Goal: Navigation & Orientation: Find specific page/section

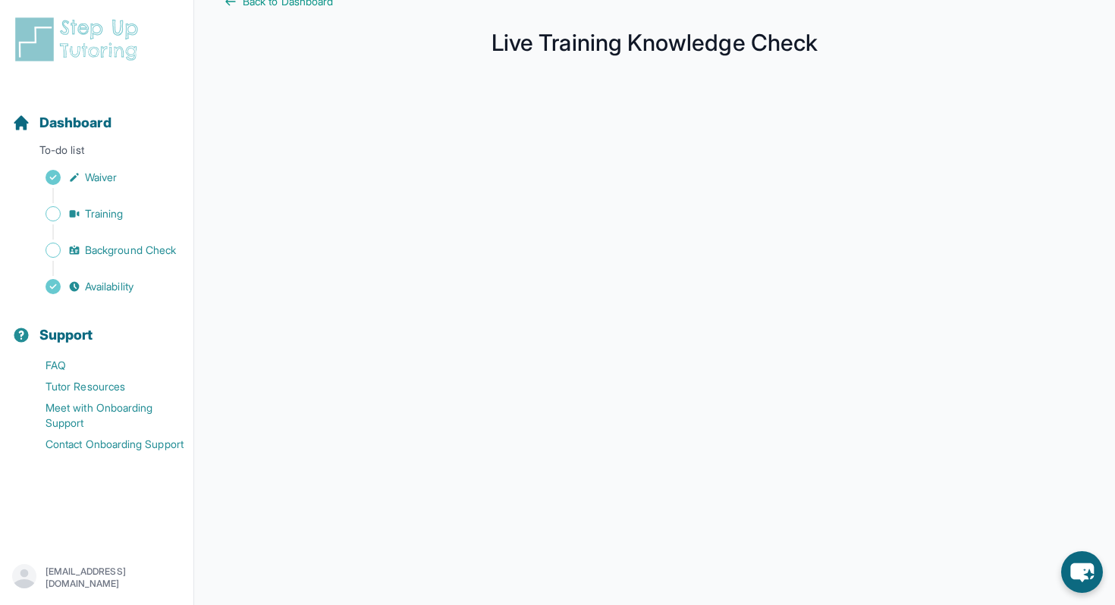
scroll to position [202, 0]
click at [116, 225] on div "Sidebar" at bounding box center [99, 232] width 175 height 15
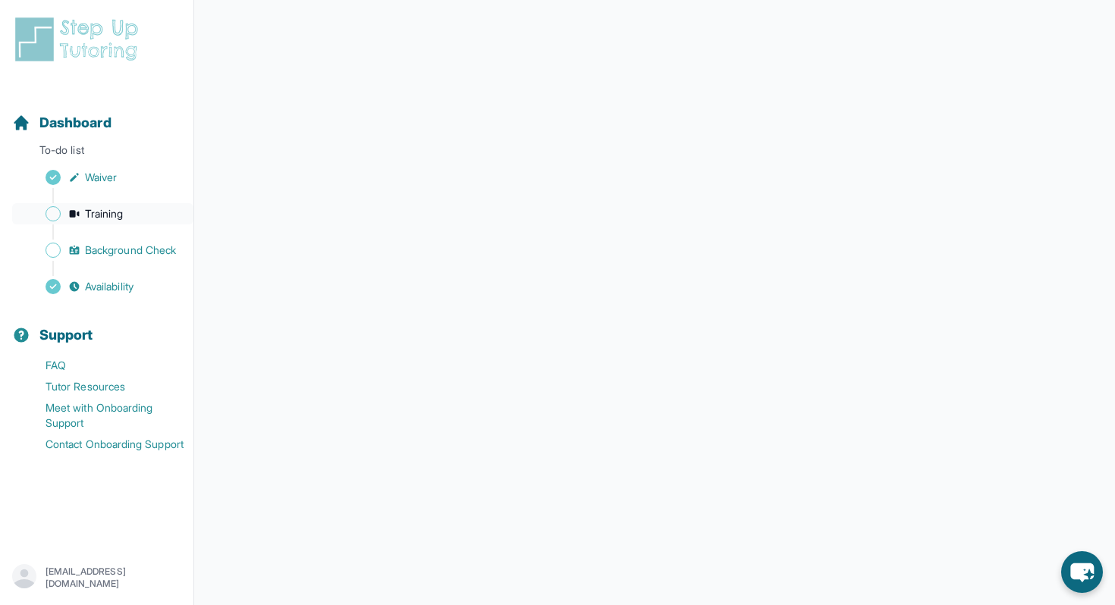
click at [118, 218] on span "Training" at bounding box center [104, 213] width 39 height 15
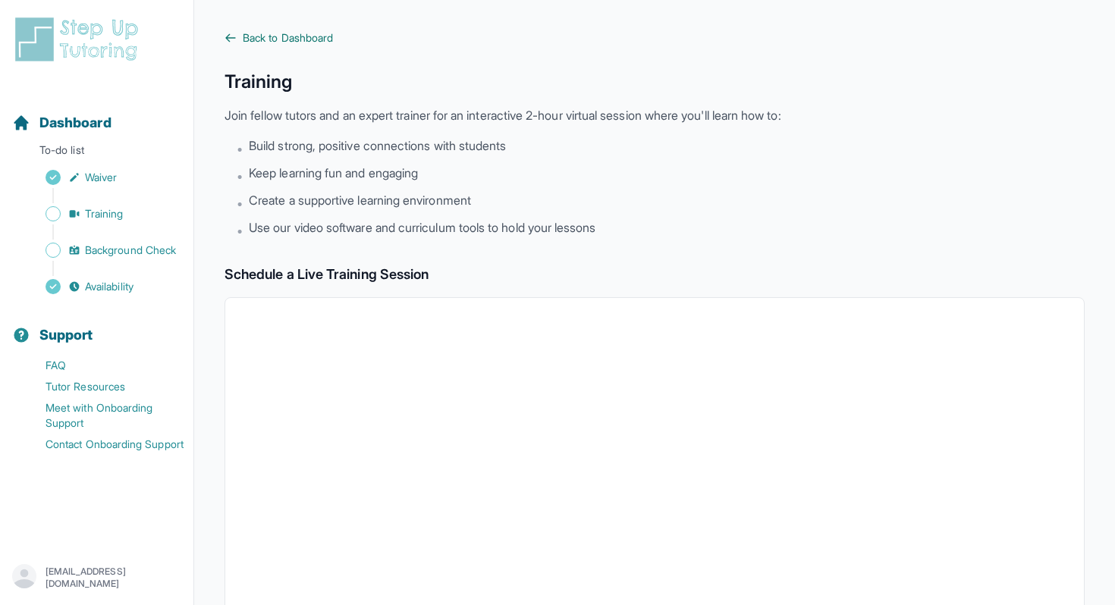
click at [241, 31] on link "Back to Dashboard" at bounding box center [655, 37] width 860 height 15
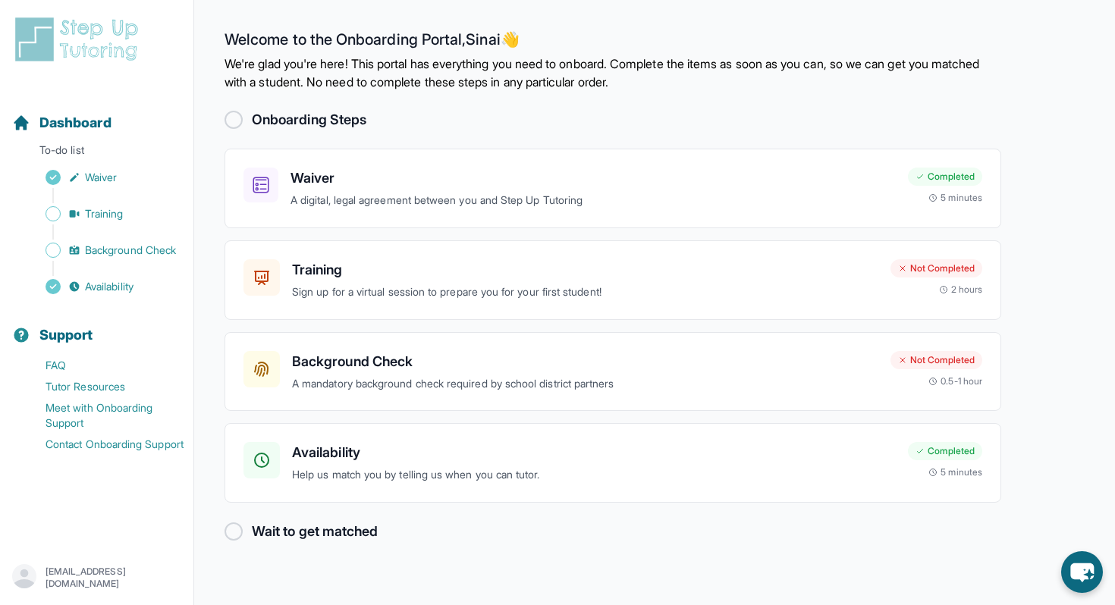
click at [232, 120] on div at bounding box center [234, 120] width 18 height 18
